Goal: Information Seeking & Learning: Check status

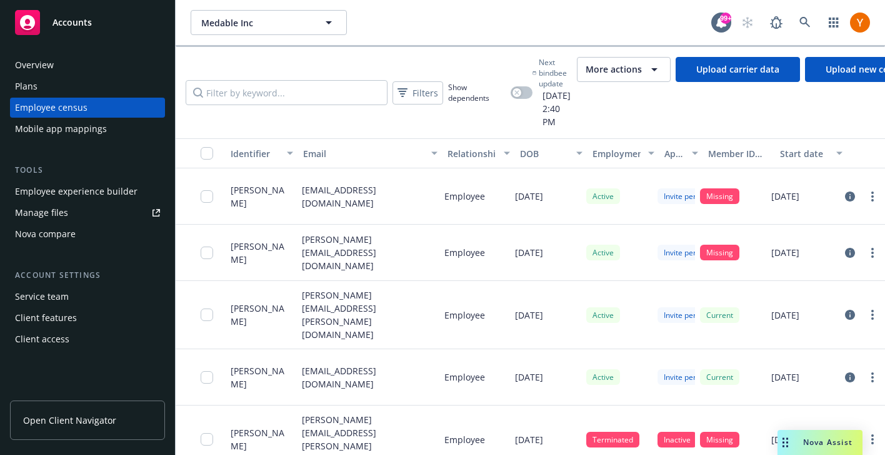
click at [643, 78] on button "More actions" at bounding box center [624, 69] width 94 height 25
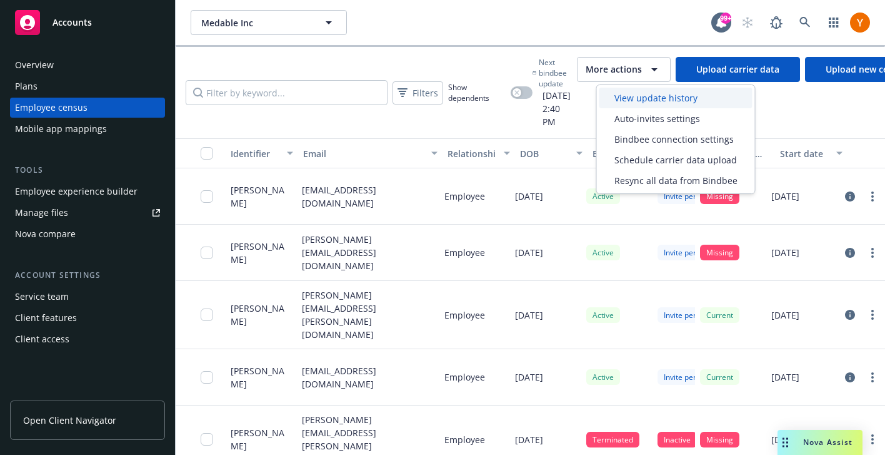
click at [638, 99] on span "View update history" at bounding box center [656, 97] width 83 height 13
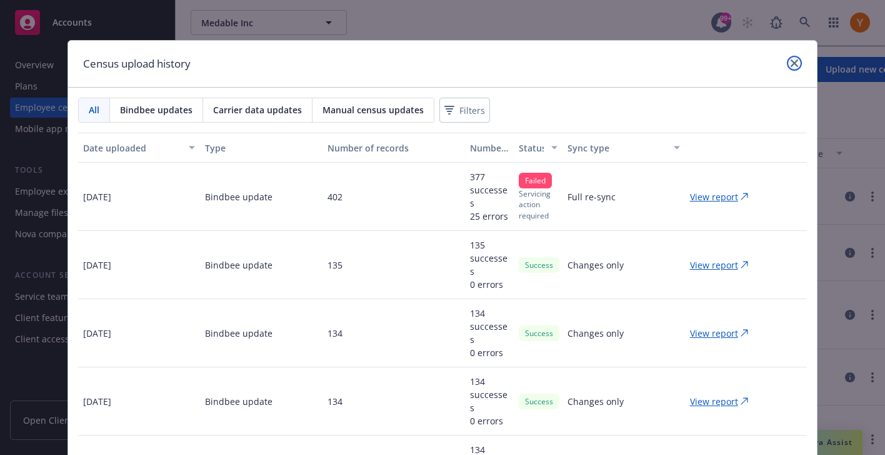
click at [791, 64] on icon "close" at bounding box center [795, 63] width 8 height 8
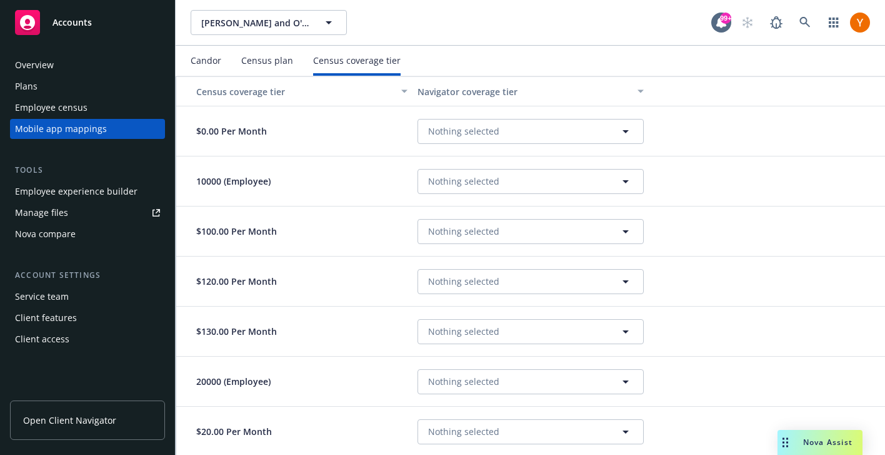
click at [60, 111] on div "Employee census" at bounding box center [51, 108] width 73 height 20
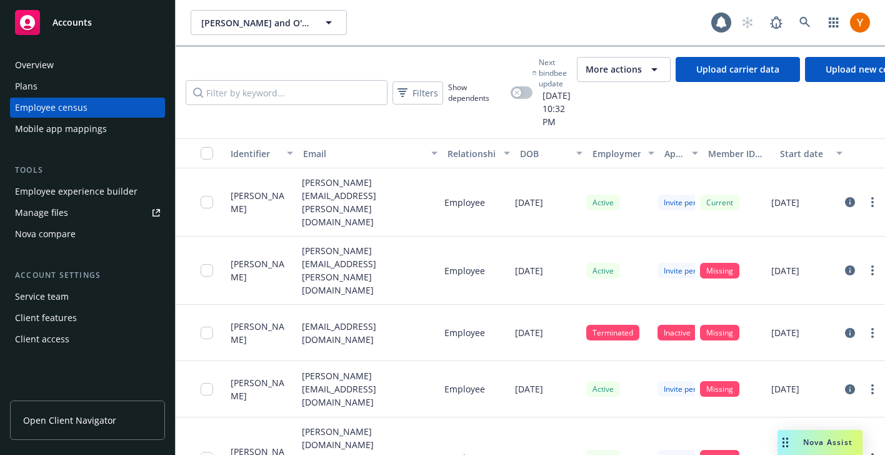
click at [615, 62] on div "More actions" at bounding box center [624, 69] width 76 height 15
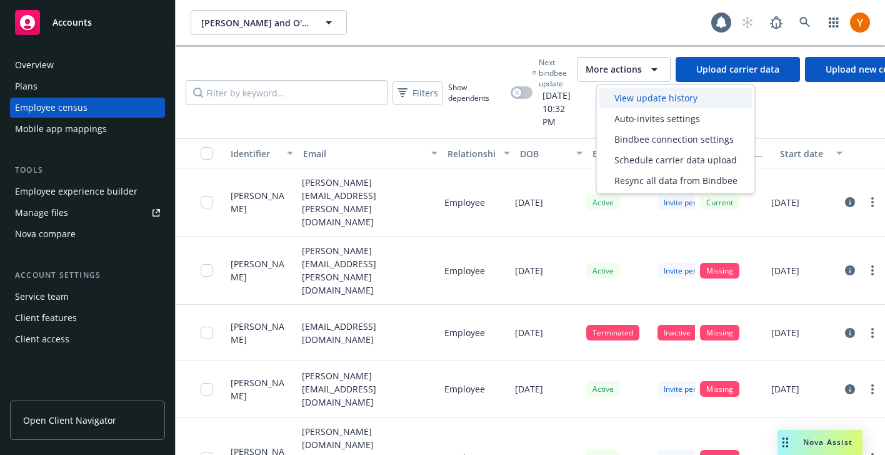
click at [623, 105] on div "View update history" at bounding box center [676, 98] width 153 height 21
